Goal: Communication & Community: Participate in discussion

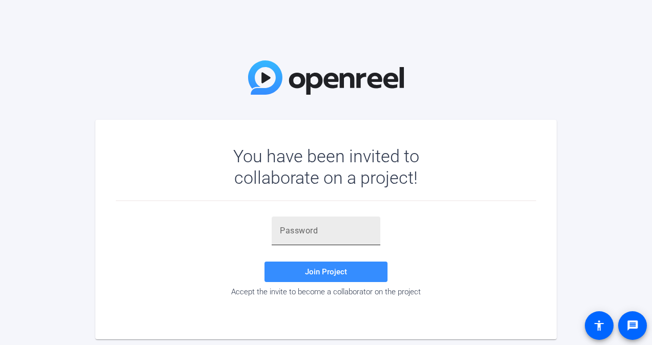
click at [313, 226] on input "text" at bounding box center [326, 231] width 92 height 12
paste input "Eg~a#F"
click at [302, 267] on span at bounding box center [325, 272] width 123 height 25
click at [323, 236] on input "Eg~a#F" at bounding box center [326, 231] width 92 height 12
type input "Eg~a#F"
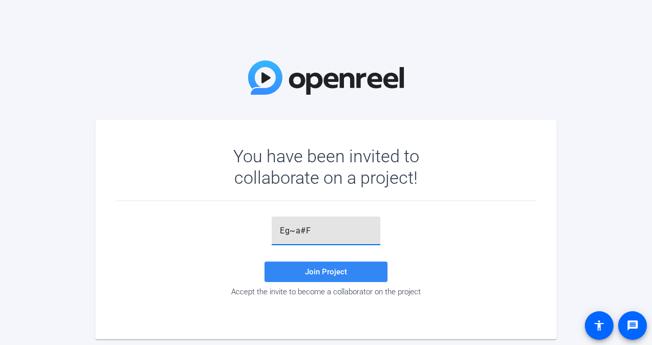
click at [315, 267] on span "Join Project" at bounding box center [326, 271] width 42 height 9
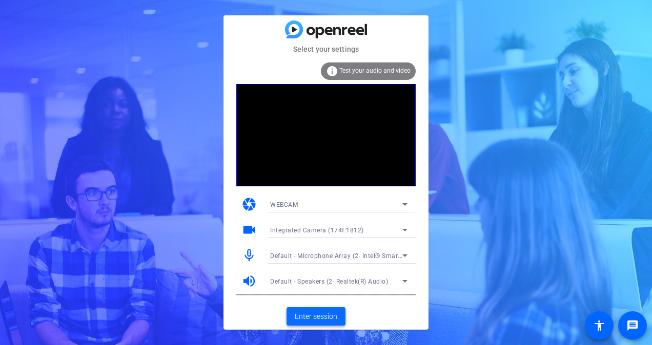
click at [320, 318] on span "Enter session" at bounding box center [316, 316] width 43 height 11
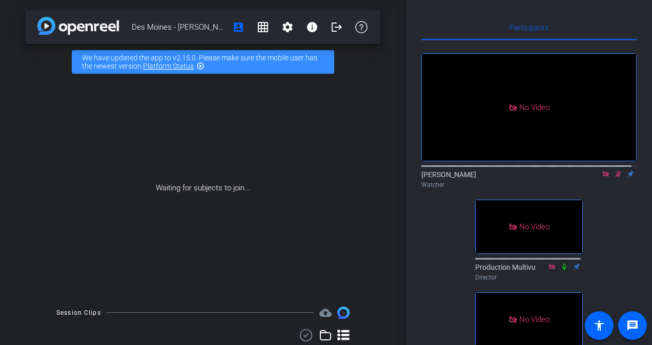
click at [203, 65] on mat-icon "highlight_off" at bounding box center [200, 66] width 8 height 8
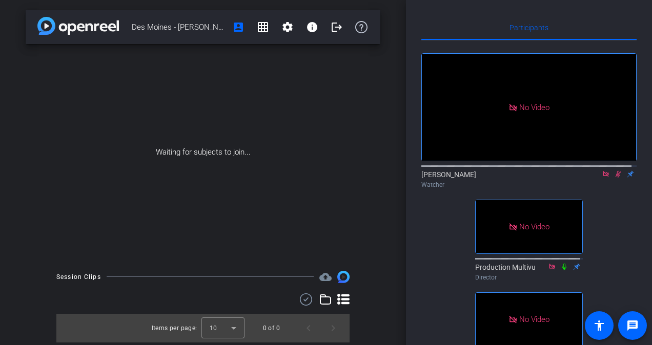
click at [615, 178] on icon at bounding box center [618, 174] width 8 height 7
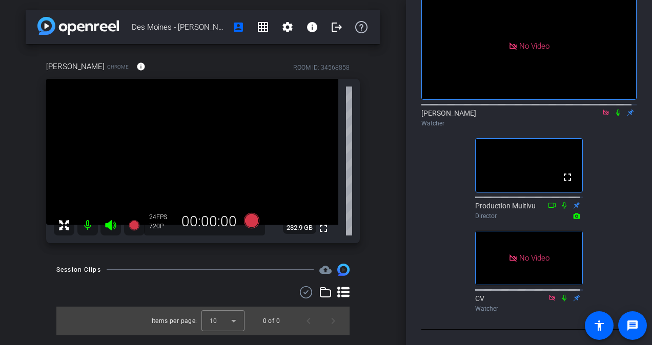
scroll to position [29, 0]
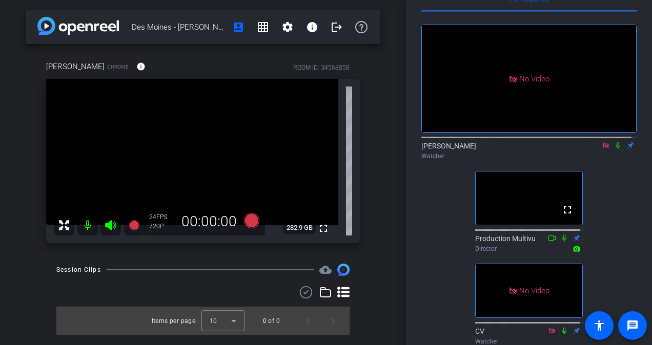
click at [614, 149] on icon at bounding box center [618, 145] width 8 height 7
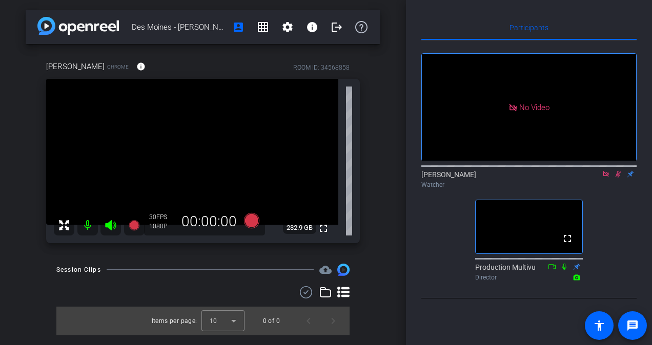
scroll to position [0, 0]
click at [618, 178] on icon at bounding box center [618, 174] width 8 height 7
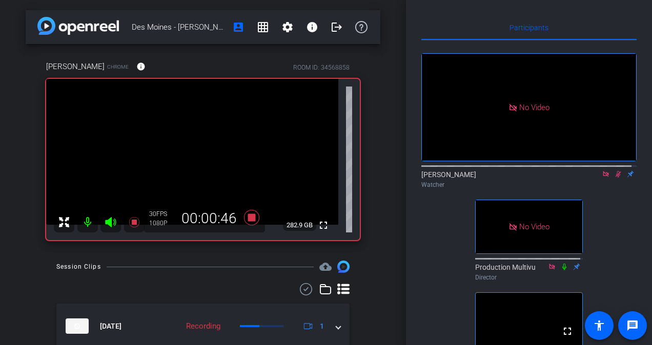
click at [614, 178] on icon at bounding box center [618, 174] width 8 height 7
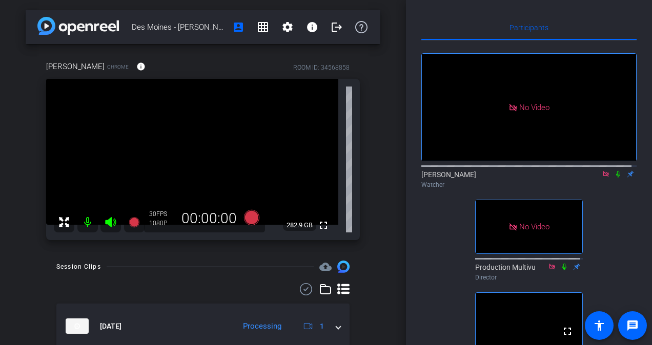
click at [614, 178] on icon at bounding box center [618, 174] width 8 height 7
click at [615, 178] on icon at bounding box center [618, 174] width 8 height 7
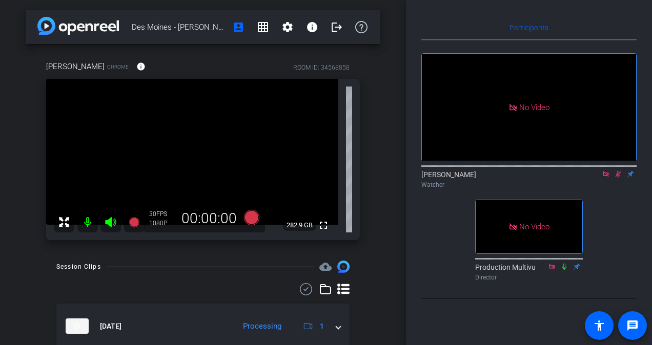
click at [618, 178] on icon at bounding box center [618, 174] width 8 height 7
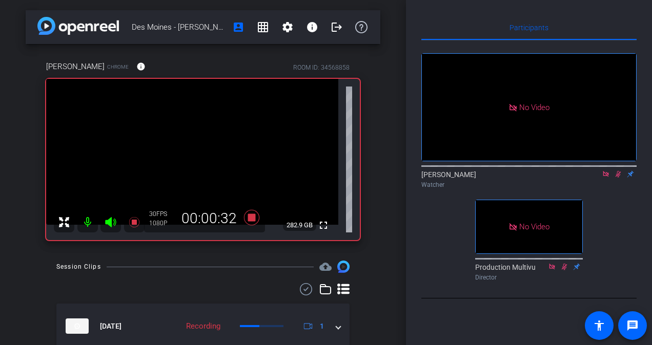
click at [618, 178] on icon at bounding box center [618, 174] width 8 height 7
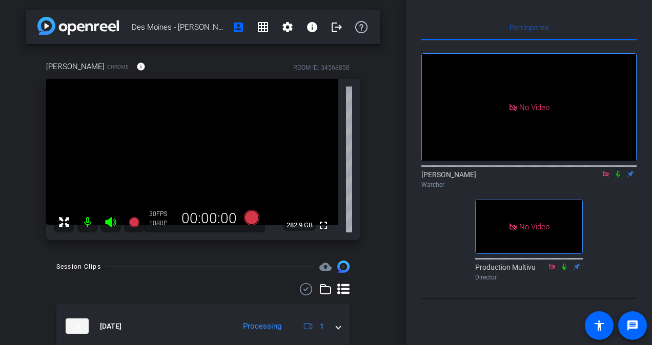
click at [618, 178] on icon at bounding box center [618, 174] width 8 height 7
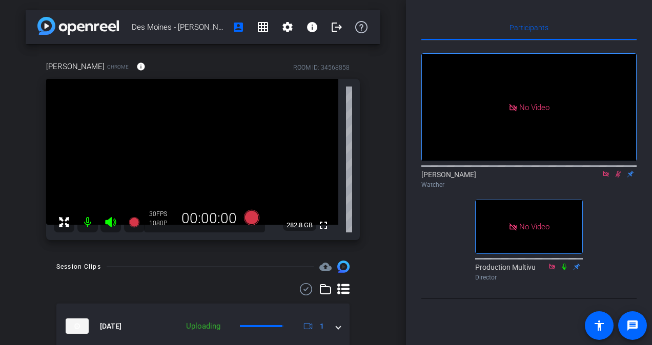
click at [618, 178] on icon at bounding box center [618, 174] width 8 height 7
click at [620, 178] on icon at bounding box center [618, 174] width 8 height 7
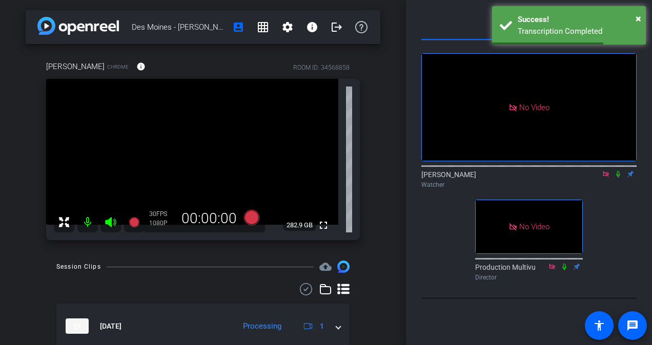
click at [620, 178] on icon at bounding box center [618, 174] width 8 height 7
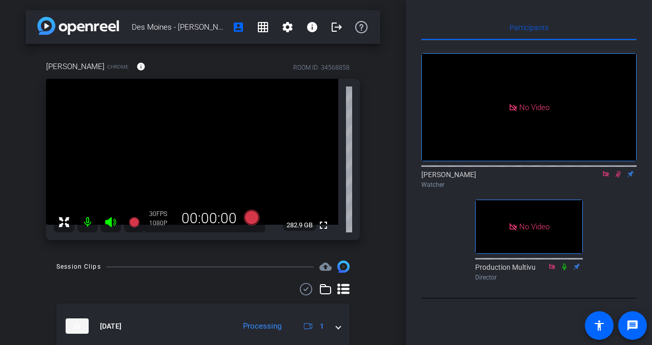
click at [620, 178] on icon at bounding box center [618, 174] width 8 height 7
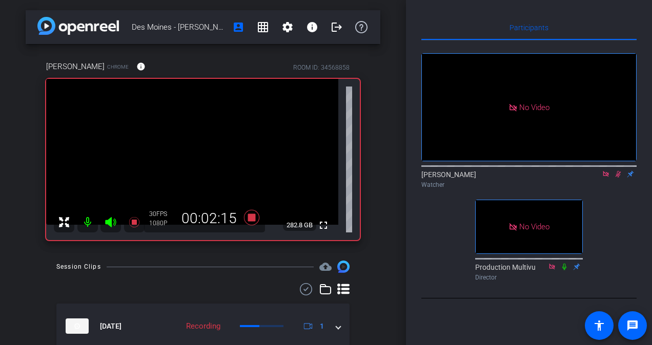
click at [620, 178] on icon at bounding box center [618, 174] width 8 height 7
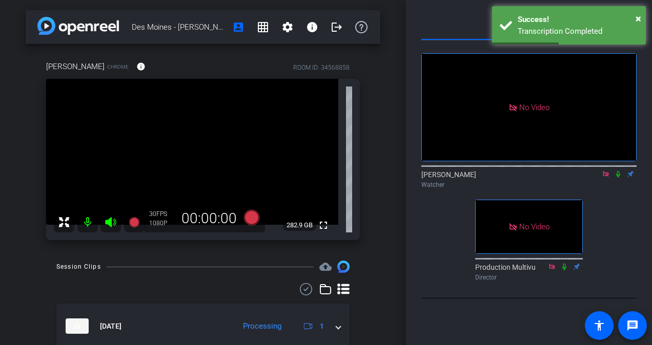
click at [620, 178] on icon at bounding box center [618, 174] width 8 height 7
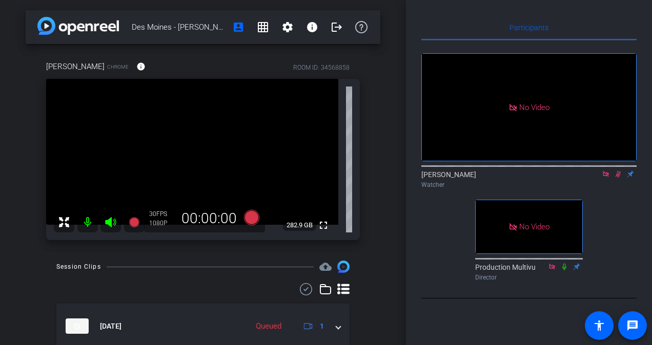
click at [620, 178] on icon at bounding box center [618, 174] width 8 height 7
click at [644, 96] on div "Participants No Video [PERSON_NAME] Watcher No Video Production Multivu Directo…" at bounding box center [529, 172] width 246 height 345
click at [618, 178] on icon at bounding box center [618, 174] width 8 height 7
click at [618, 178] on icon at bounding box center [618, 174] width 6 height 7
click at [618, 178] on icon at bounding box center [618, 174] width 8 height 7
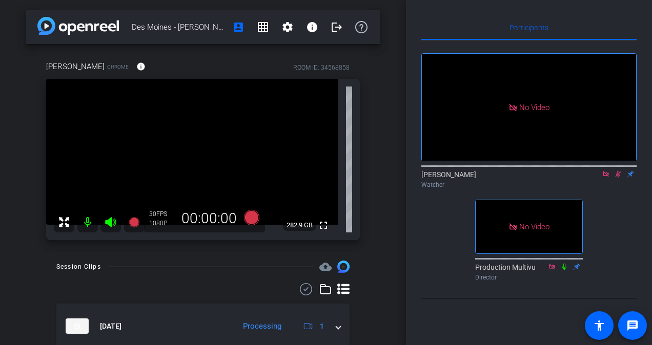
click at [618, 178] on icon at bounding box center [618, 174] width 6 height 7
click at [618, 178] on icon at bounding box center [618, 174] width 8 height 7
